Goal: Ask a question

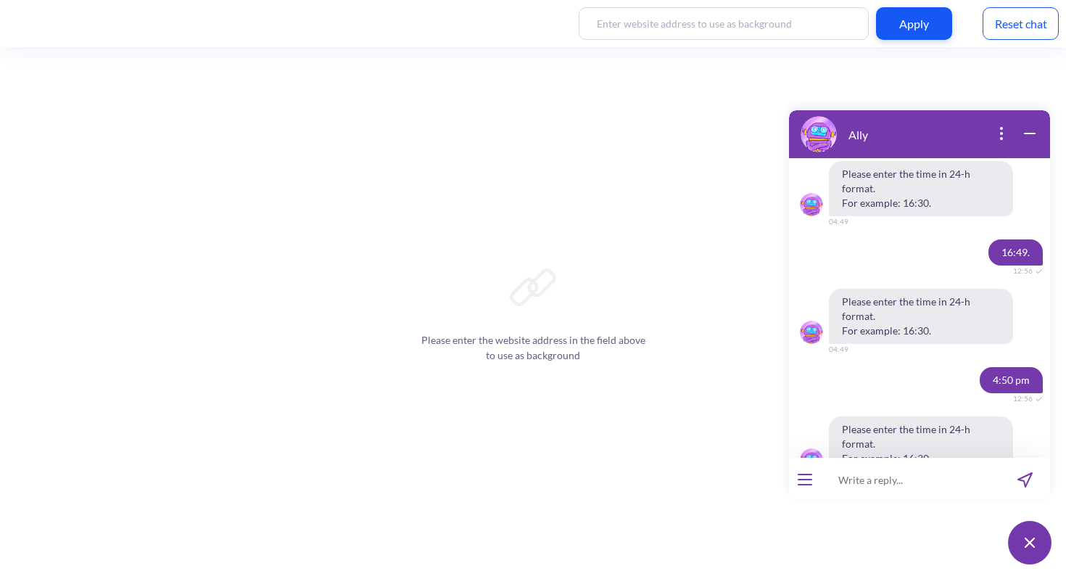
scroll to position [1244, 0]
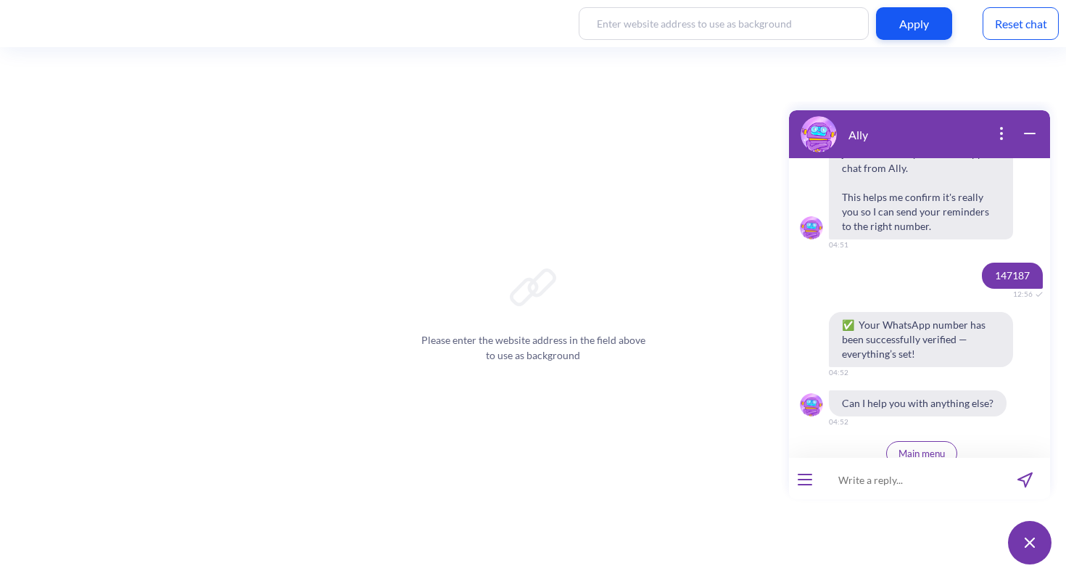
click at [921, 449] on button "Main menu" at bounding box center [921, 453] width 71 height 25
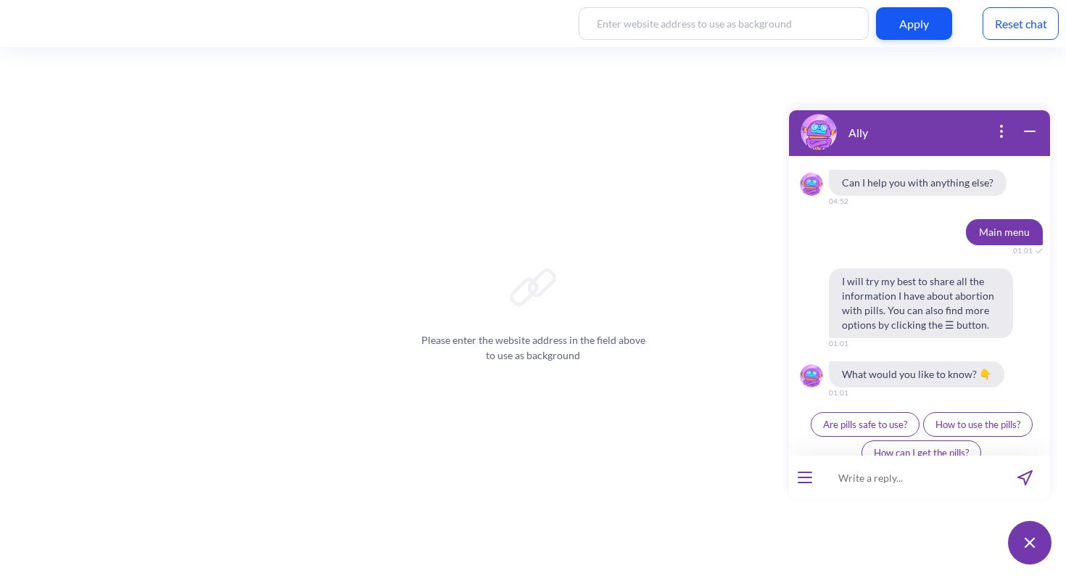
scroll to position [1464, 0]
click at [952, 445] on span "How can I get the pills?" at bounding box center [921, 451] width 95 height 12
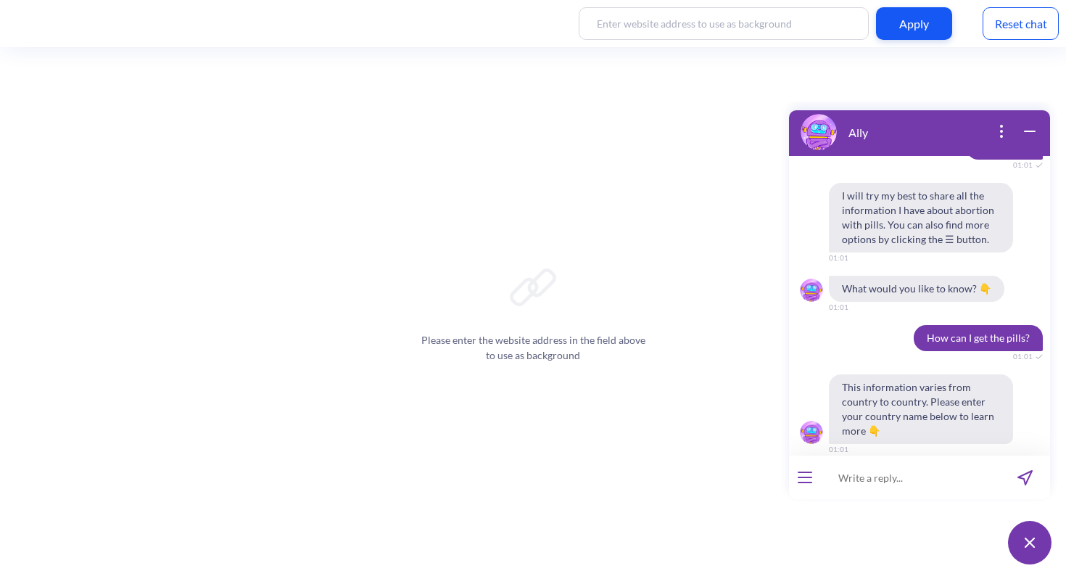
scroll to position [1549, 0]
click at [885, 492] on input at bounding box center [910, 477] width 179 height 44
type input "india"
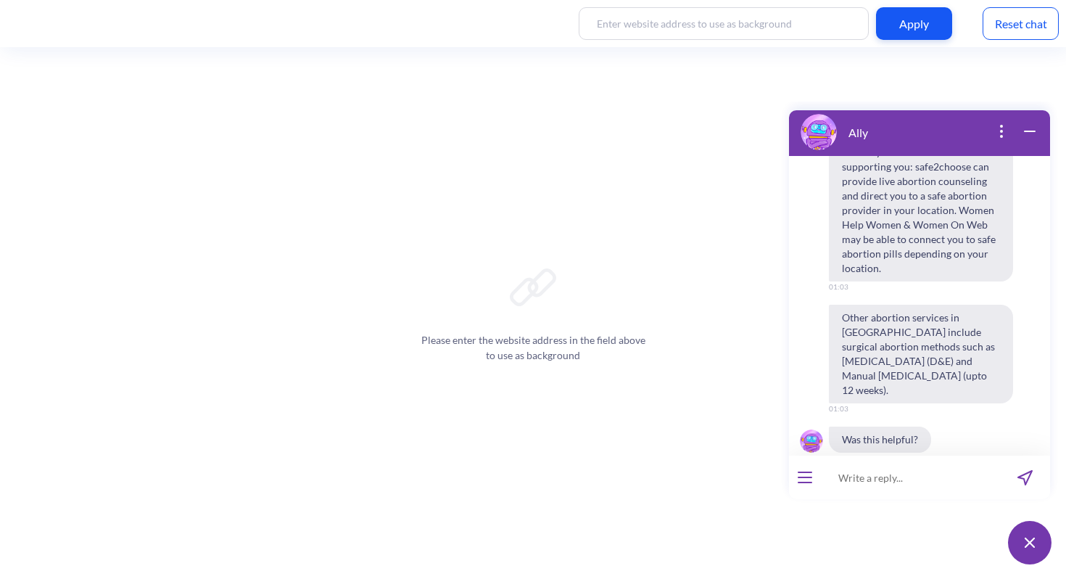
scroll to position [2094, 0]
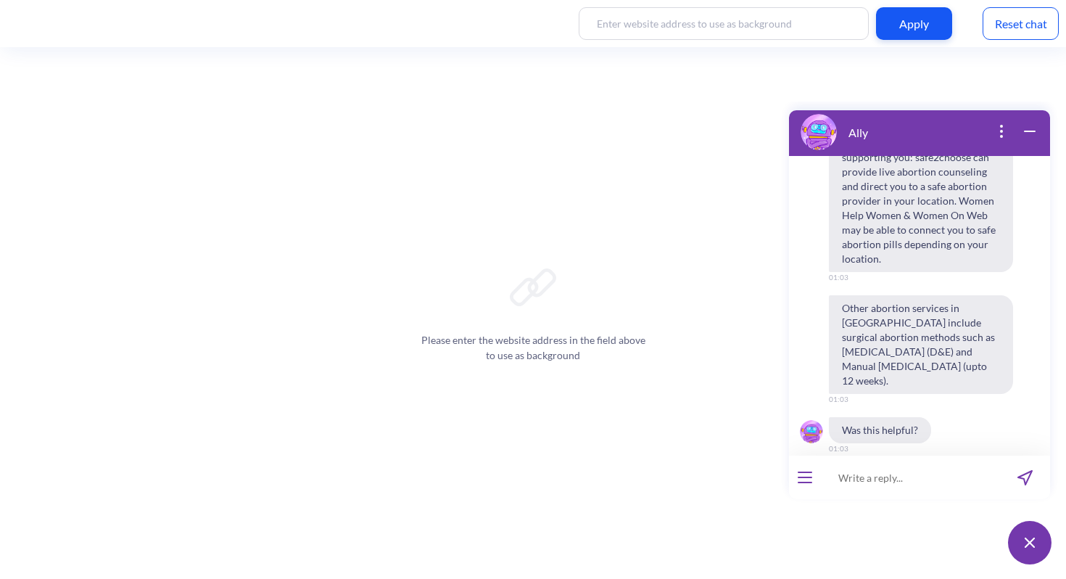
click at [898, 474] on span "👍" at bounding box center [901, 480] width 12 height 12
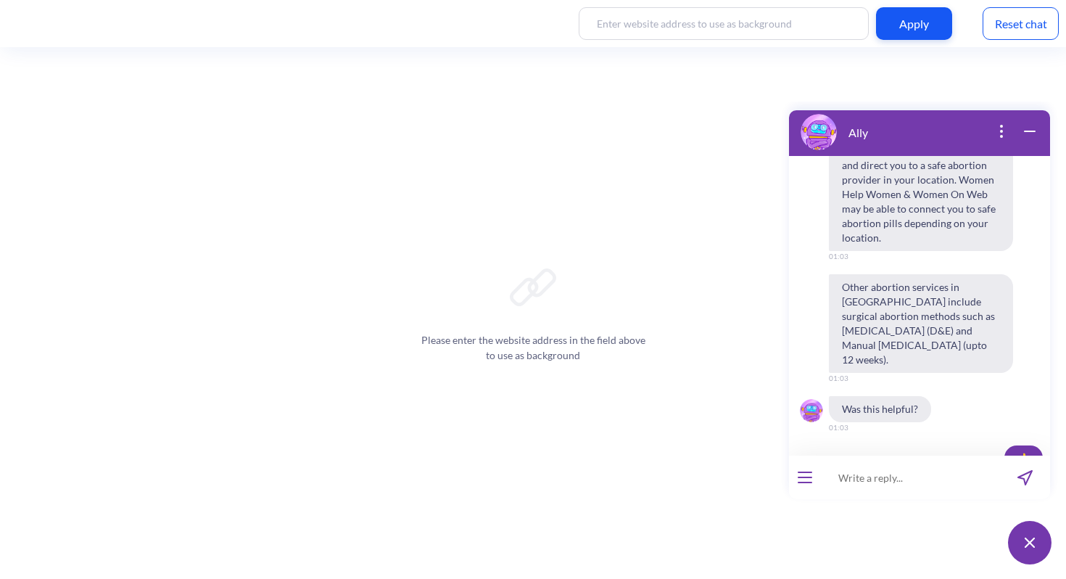
click at [1008, 43] on div "Apply Reset chat" at bounding box center [533, 23] width 1066 height 47
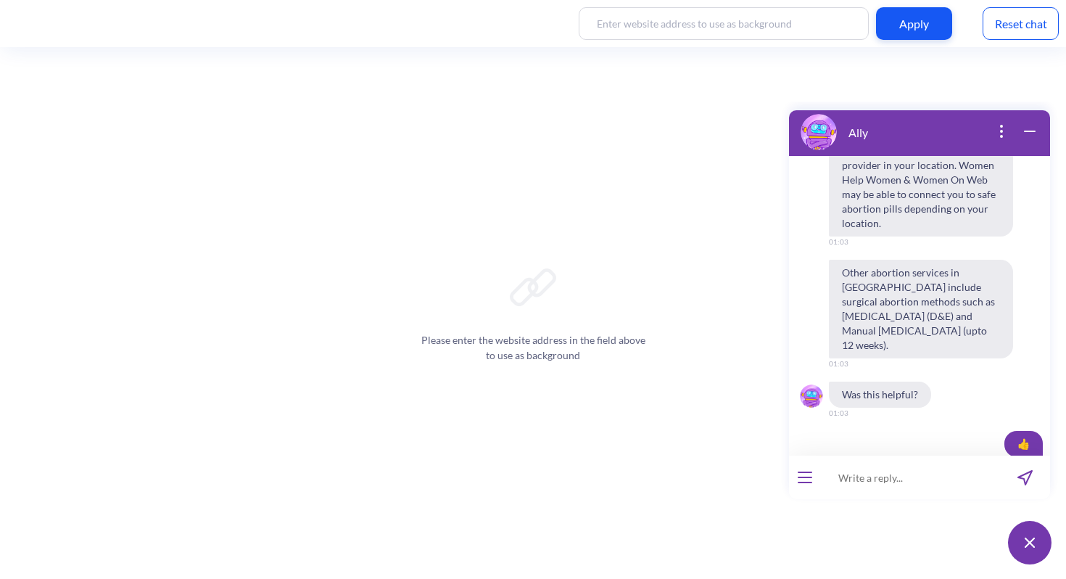
click at [1001, 21] on div "Reset chat" at bounding box center [1020, 23] width 76 height 33
